Goal: Browse casually: Explore the website without a specific task or goal

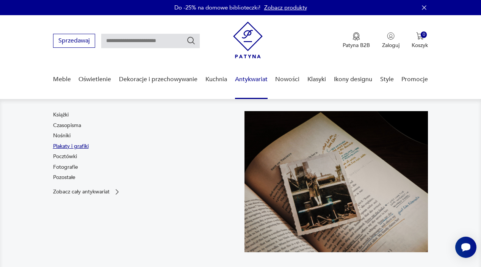
click at [69, 148] on link "Plakaty i grafiki" at bounding box center [71, 147] width 36 height 8
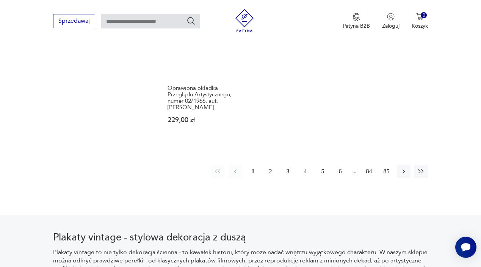
scroll to position [1102, 0]
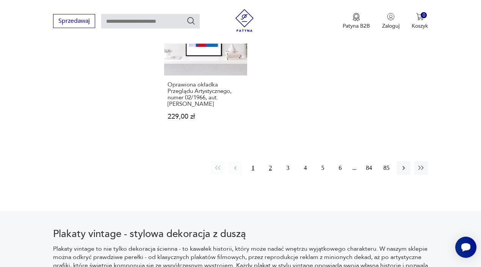
click at [265, 175] on button "2" at bounding box center [270, 168] width 14 height 14
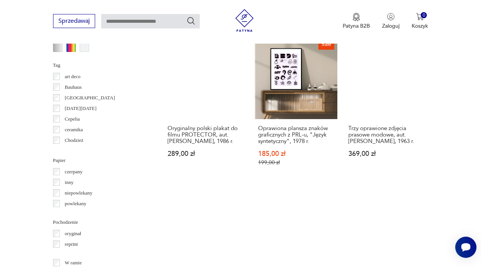
scroll to position [739, 0]
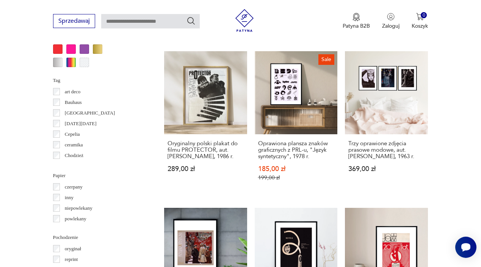
click at [54, 47] on div at bounding box center [57, 48] width 9 height 9
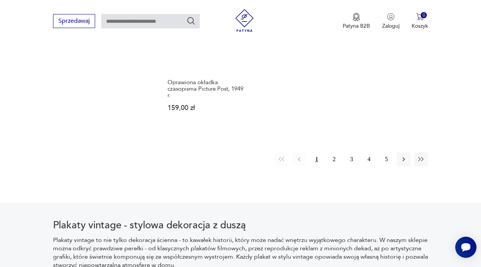
scroll to position [1115, 0]
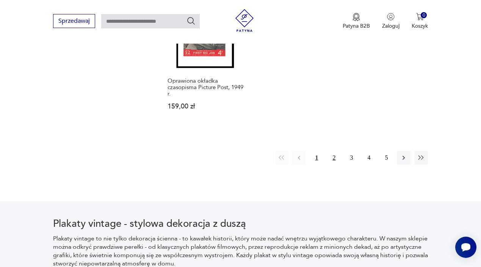
click at [332, 163] on button "2" at bounding box center [334, 158] width 14 height 14
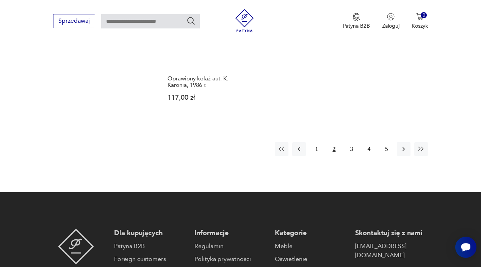
scroll to position [1093, 0]
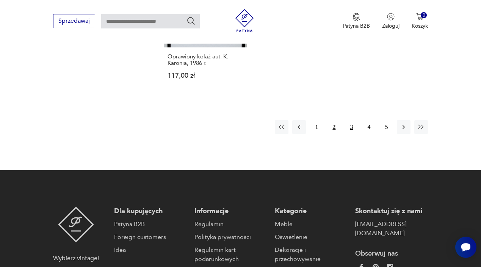
click at [348, 134] on button "3" at bounding box center [352, 127] width 14 height 14
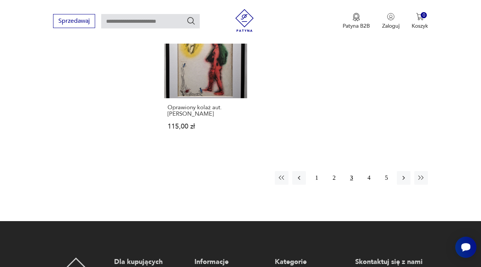
scroll to position [1044, 0]
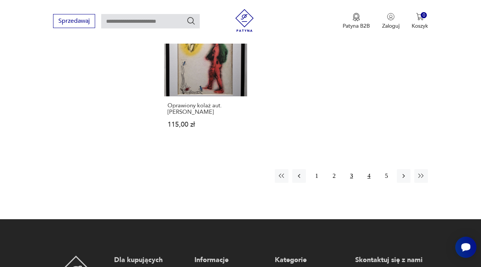
click at [368, 183] on button "4" at bounding box center [369, 176] width 14 height 14
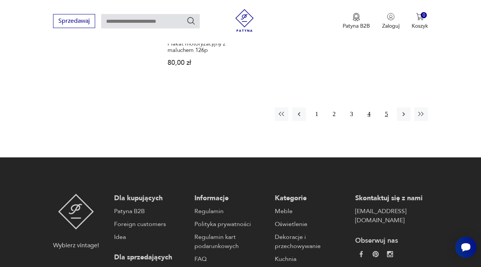
scroll to position [1100, 0]
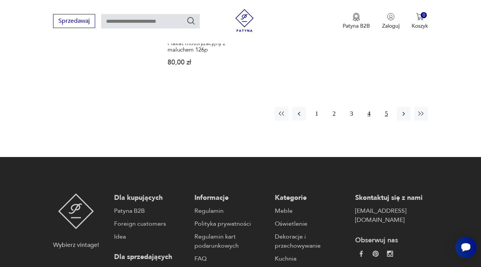
click at [387, 121] on button "5" at bounding box center [386, 114] width 14 height 14
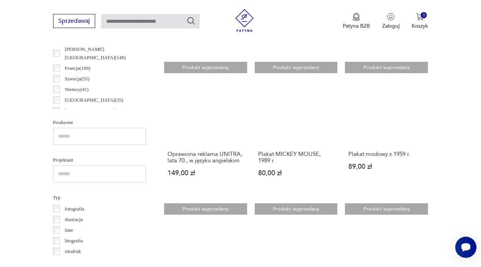
scroll to position [417, 0]
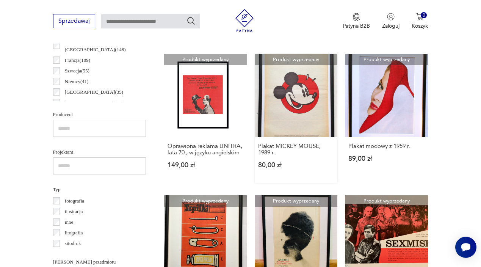
click at [282, 102] on link "Produkt wyprzedany Plakat MICKEY MOUSE, 1989 r. 80,00 zł" at bounding box center [296, 118] width 83 height 129
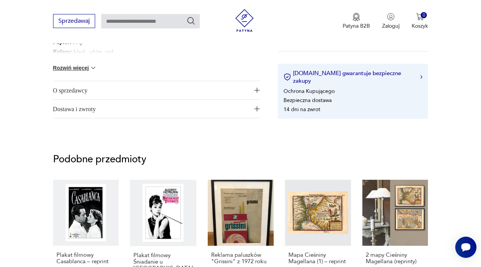
scroll to position [361, 0]
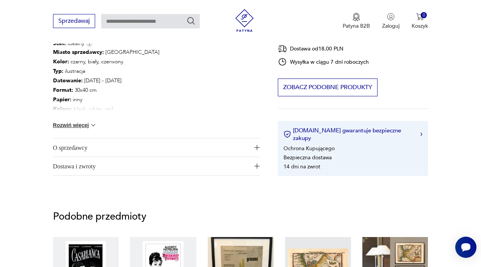
click at [246, 146] on span "O sprzedawcy" at bounding box center [151, 147] width 196 height 18
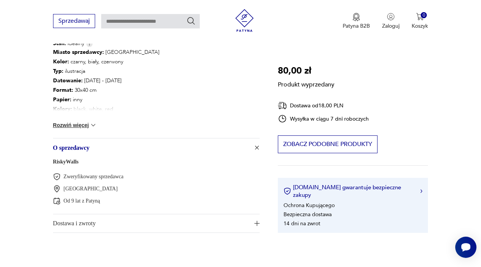
click at [73, 163] on link "RiskyWalls" at bounding box center [66, 162] width 26 height 6
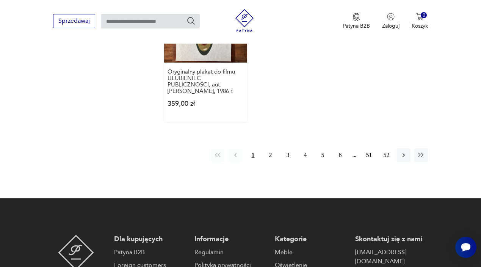
scroll to position [1115, 0]
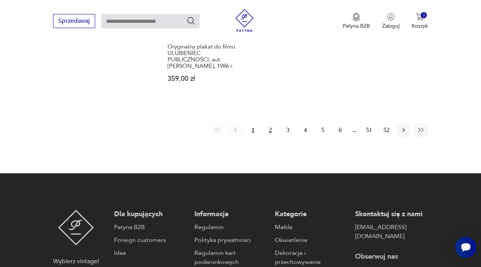
click at [271, 137] on button "2" at bounding box center [270, 130] width 14 height 14
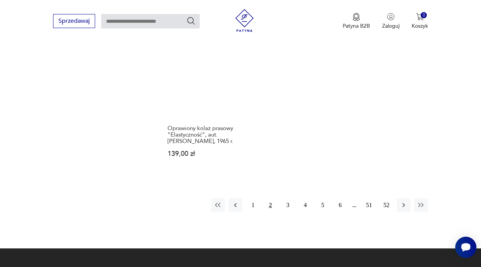
scroll to position [1049, 0]
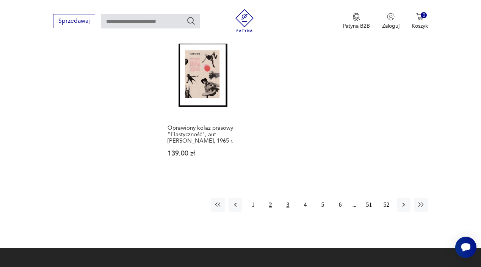
click at [288, 212] on button "3" at bounding box center [288, 205] width 14 height 14
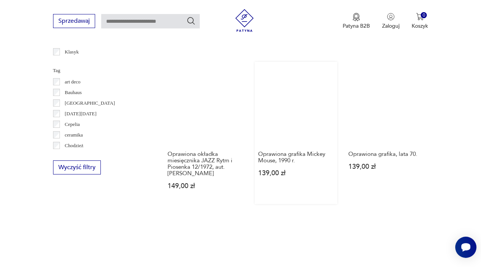
scroll to position [390, 0]
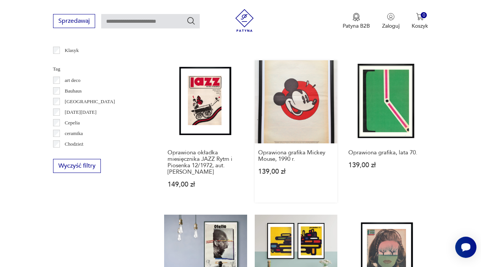
click at [270, 130] on link "Oprawiona grafika Mickey Mouse, 1990 r. 139,00 zł" at bounding box center [296, 131] width 83 height 142
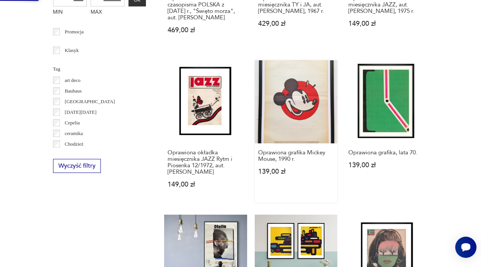
scroll to position [0, 0]
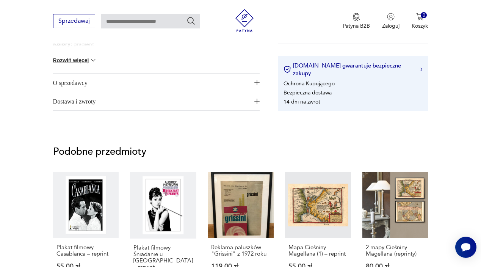
scroll to position [431, 0]
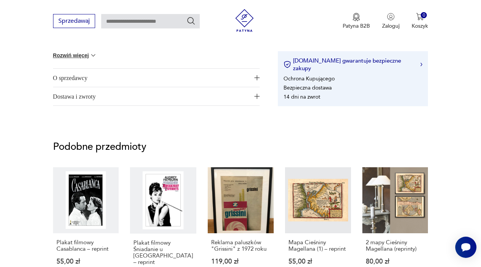
click at [237, 95] on span "Dostawa i zwroty" at bounding box center [151, 96] width 196 height 18
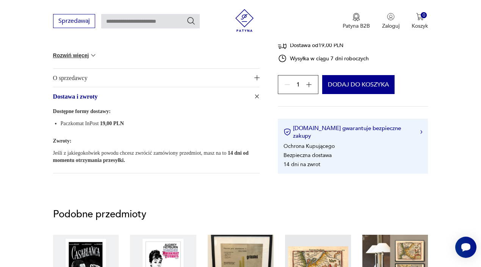
click at [307, 88] on icon "button" at bounding box center [309, 85] width 8 height 8
click at [307, 94] on div "3" at bounding box center [298, 84] width 41 height 19
click at [287, 88] on icon "button" at bounding box center [288, 85] width 8 height 8
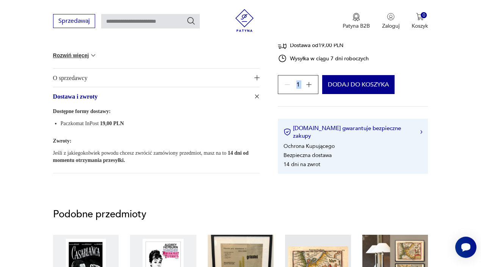
click at [287, 94] on div "1" at bounding box center [298, 84] width 41 height 19
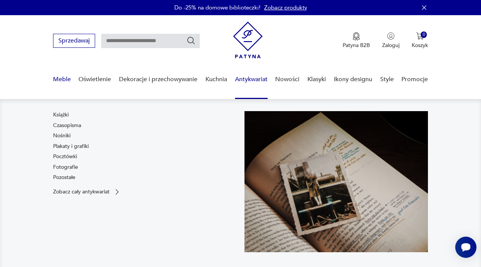
scroll to position [0, 0]
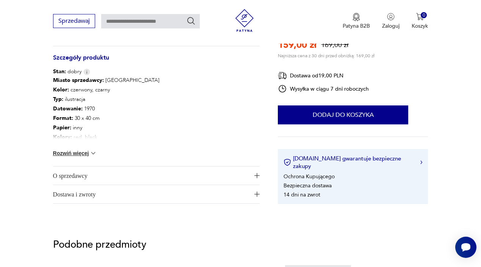
scroll to position [301, 0]
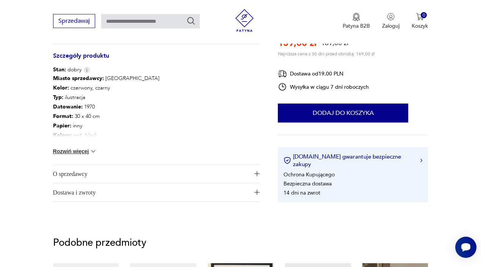
click at [192, 189] on span "Dostawa i zwroty" at bounding box center [151, 192] width 196 height 18
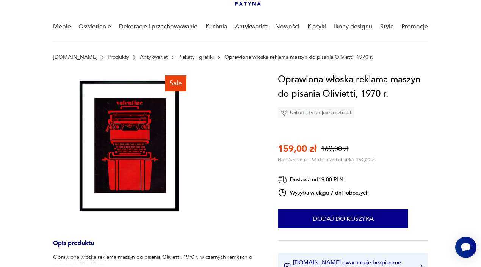
scroll to position [51, 0]
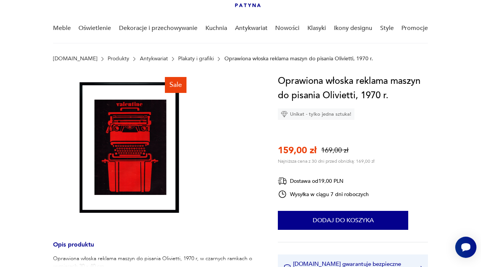
click at [176, 125] on img at bounding box center [129, 150] width 152 height 152
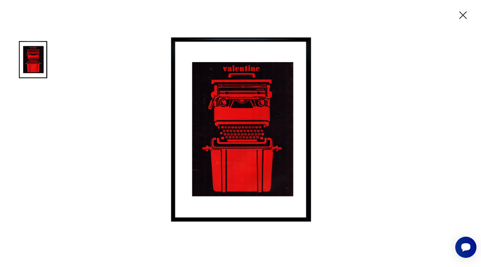
click at [466, 15] on icon "button" at bounding box center [462, 15] width 13 height 13
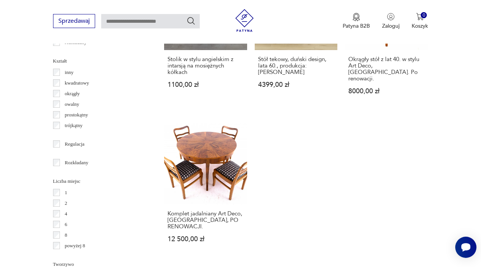
scroll to position [992, 0]
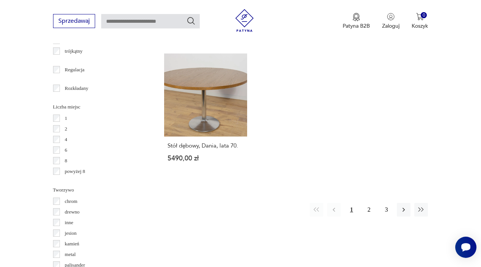
scroll to position [1060, 0]
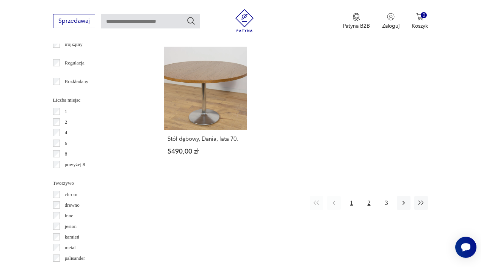
click at [369, 210] on button "2" at bounding box center [369, 203] width 14 height 14
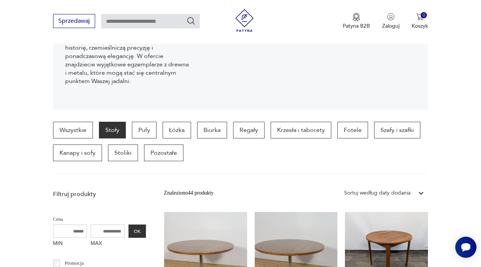
scroll to position [106, 0]
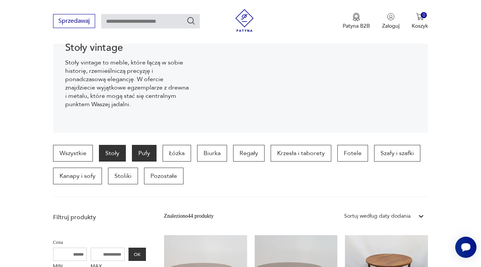
click at [141, 150] on p "Pufy" at bounding box center [144, 153] width 25 height 17
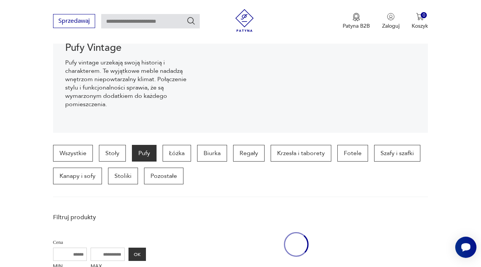
scroll to position [202, 0]
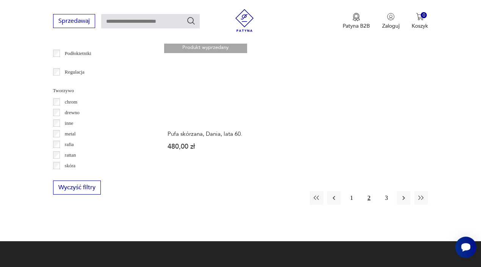
scroll to position [1047, 0]
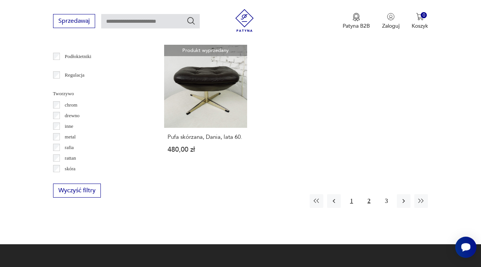
click at [351, 208] on button "1" at bounding box center [352, 201] width 14 height 14
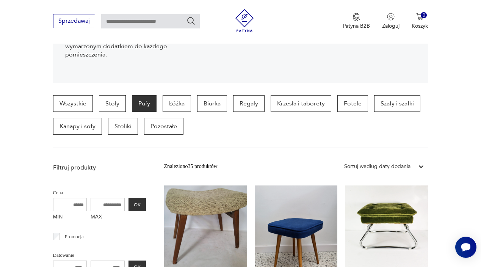
scroll to position [110, 0]
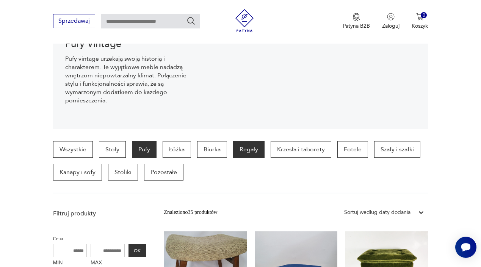
click at [256, 149] on p "Regały" at bounding box center [248, 149] width 31 height 17
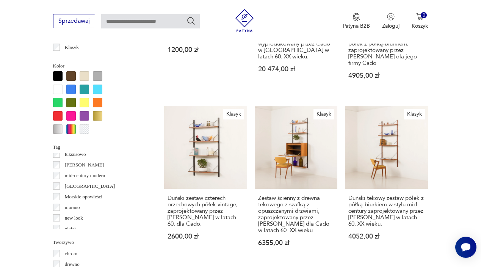
scroll to position [764, 0]
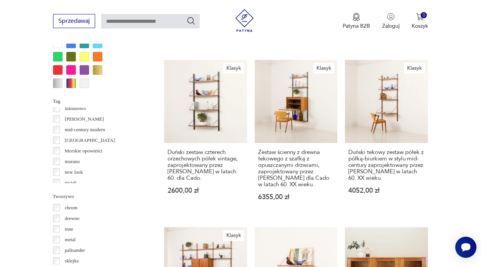
click at [99, 131] on p "mid-century modern" at bounding box center [85, 129] width 41 height 8
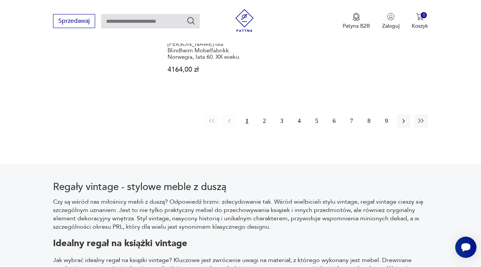
scroll to position [1184, 0]
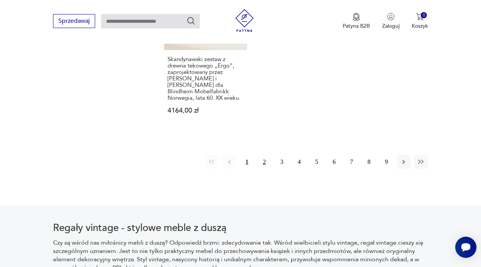
click at [263, 160] on button "2" at bounding box center [264, 162] width 14 height 14
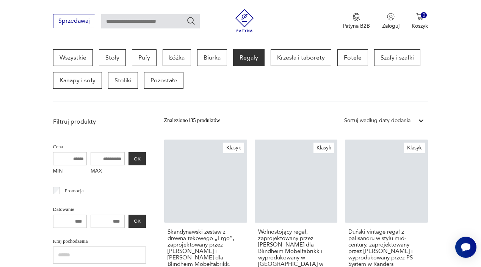
scroll to position [216, 0]
